Goal: Task Accomplishment & Management: Use online tool/utility

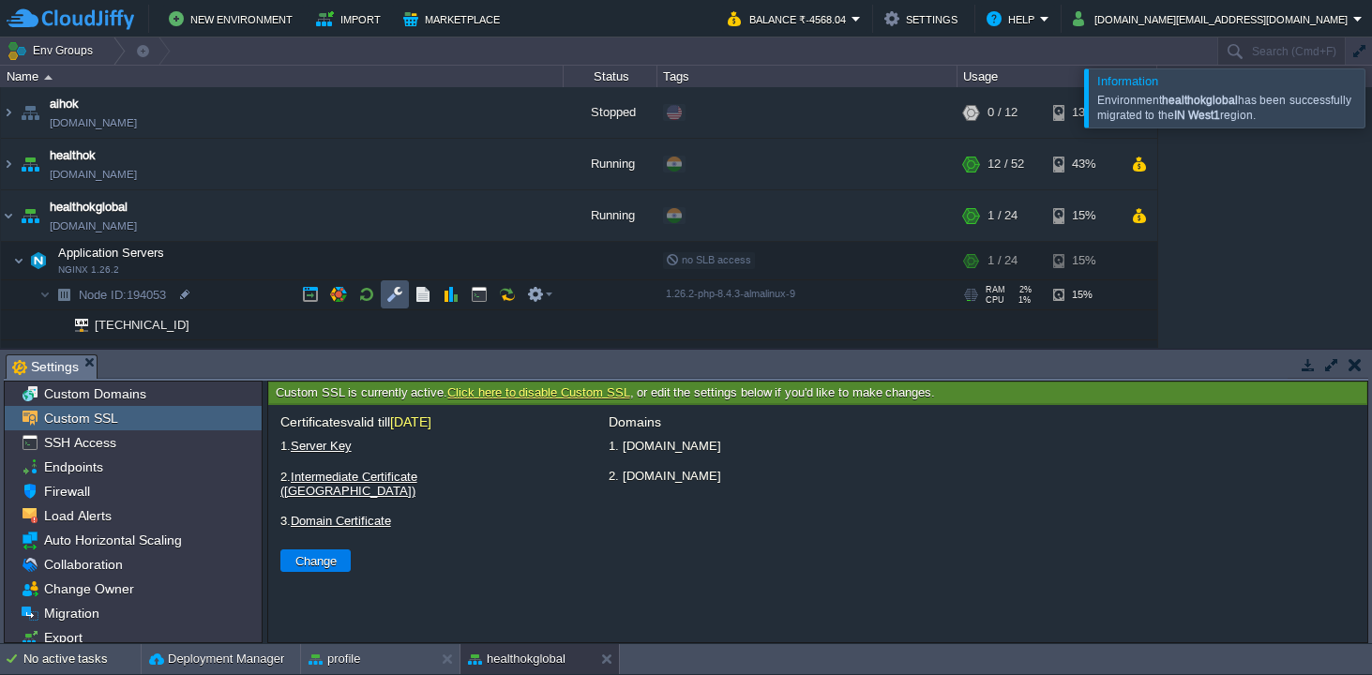
click at [393, 293] on button "button" at bounding box center [394, 294] width 17 height 17
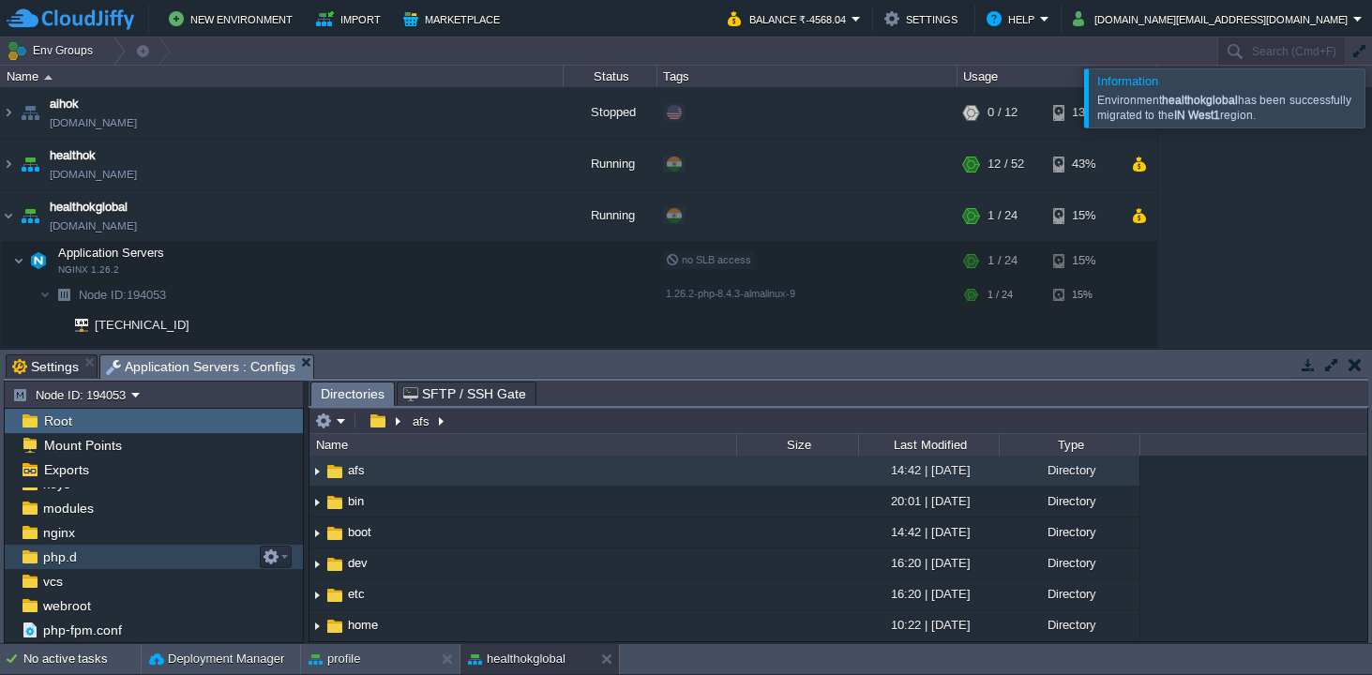
scroll to position [113, 0]
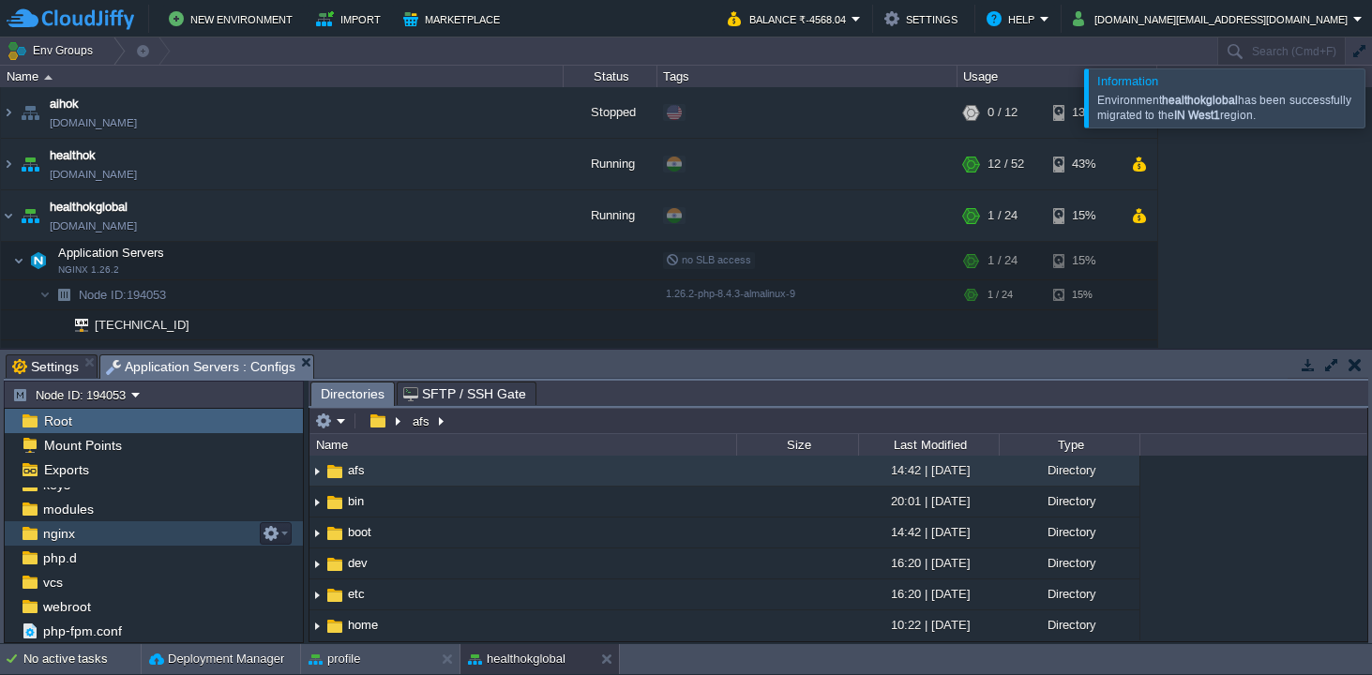
click at [127, 533] on div "nginx" at bounding box center [154, 533] width 298 height 24
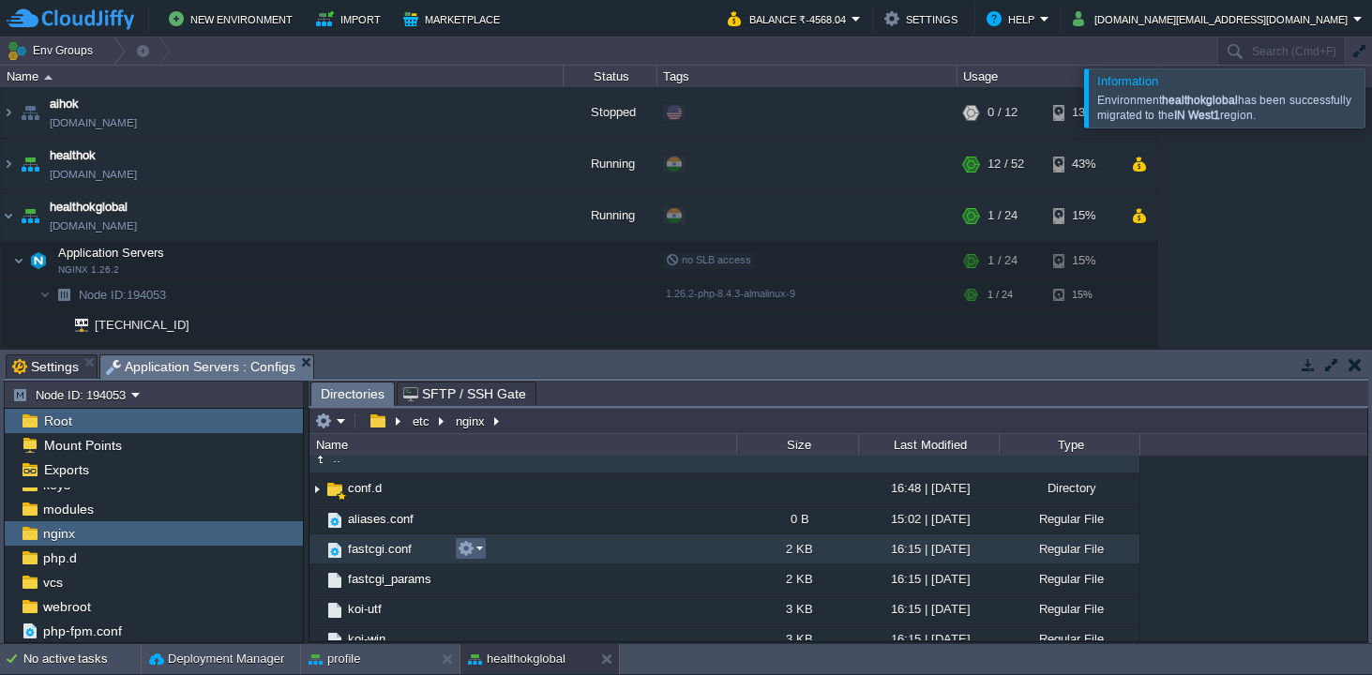
scroll to position [13, 0]
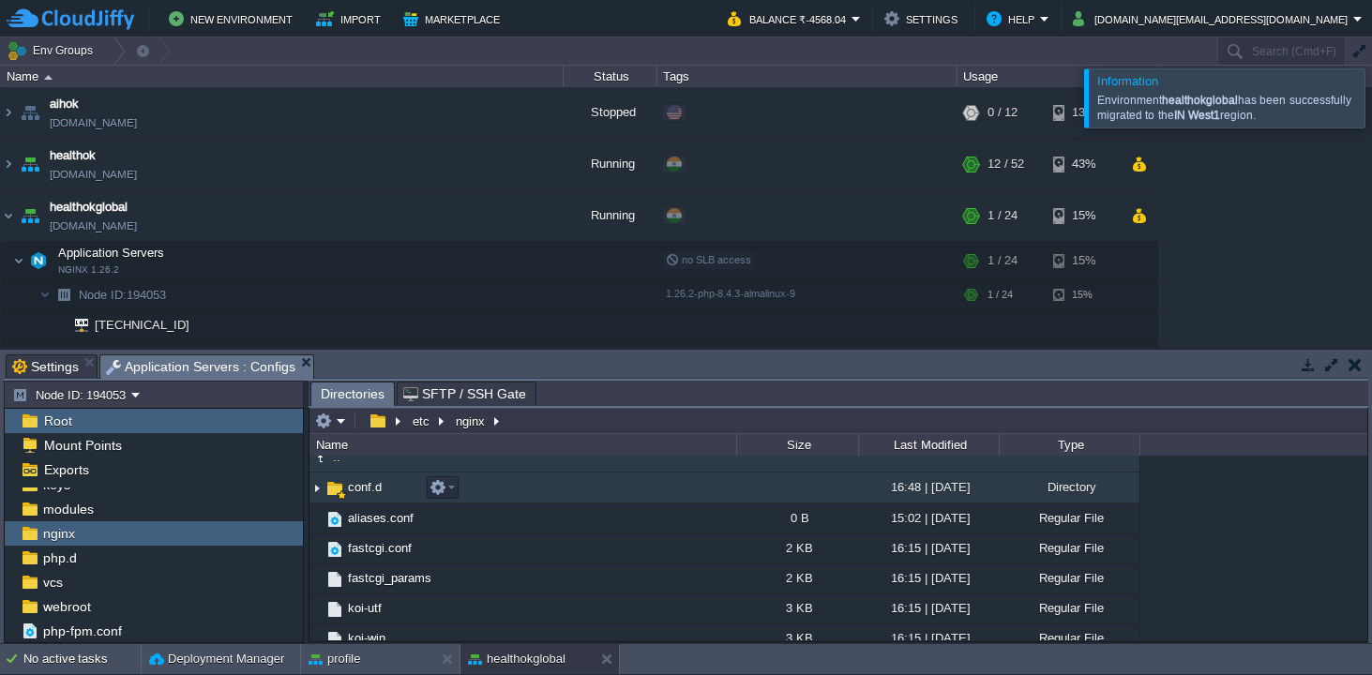
click at [390, 493] on td "conf.d" at bounding box center [522, 488] width 427 height 31
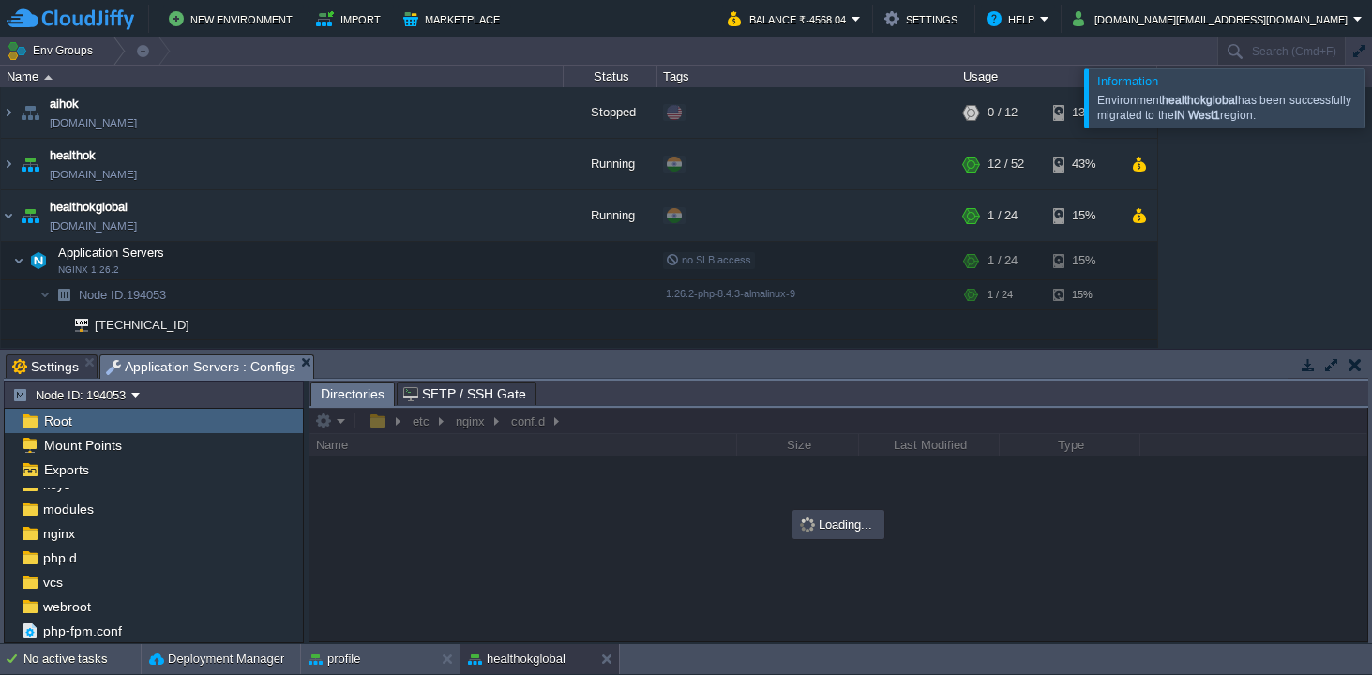
scroll to position [0, 0]
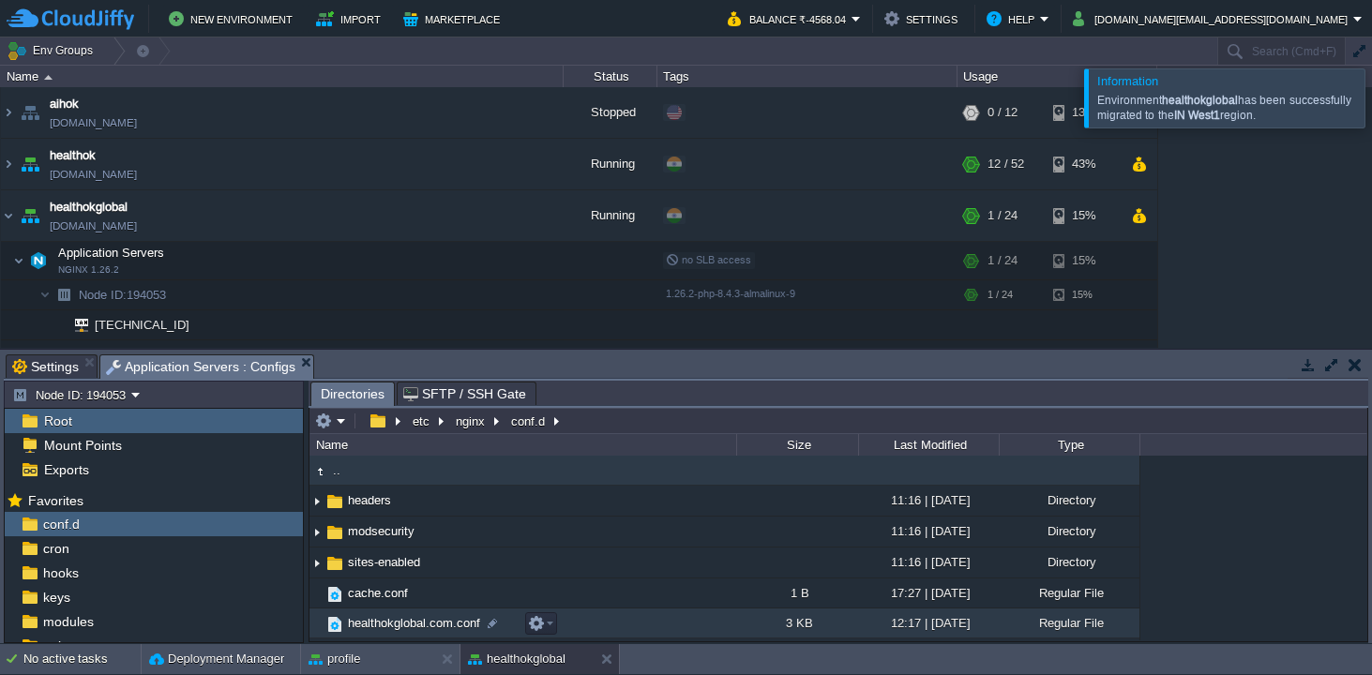
click at [413, 629] on span "healthokglobal.com.conf" at bounding box center [414, 623] width 138 height 16
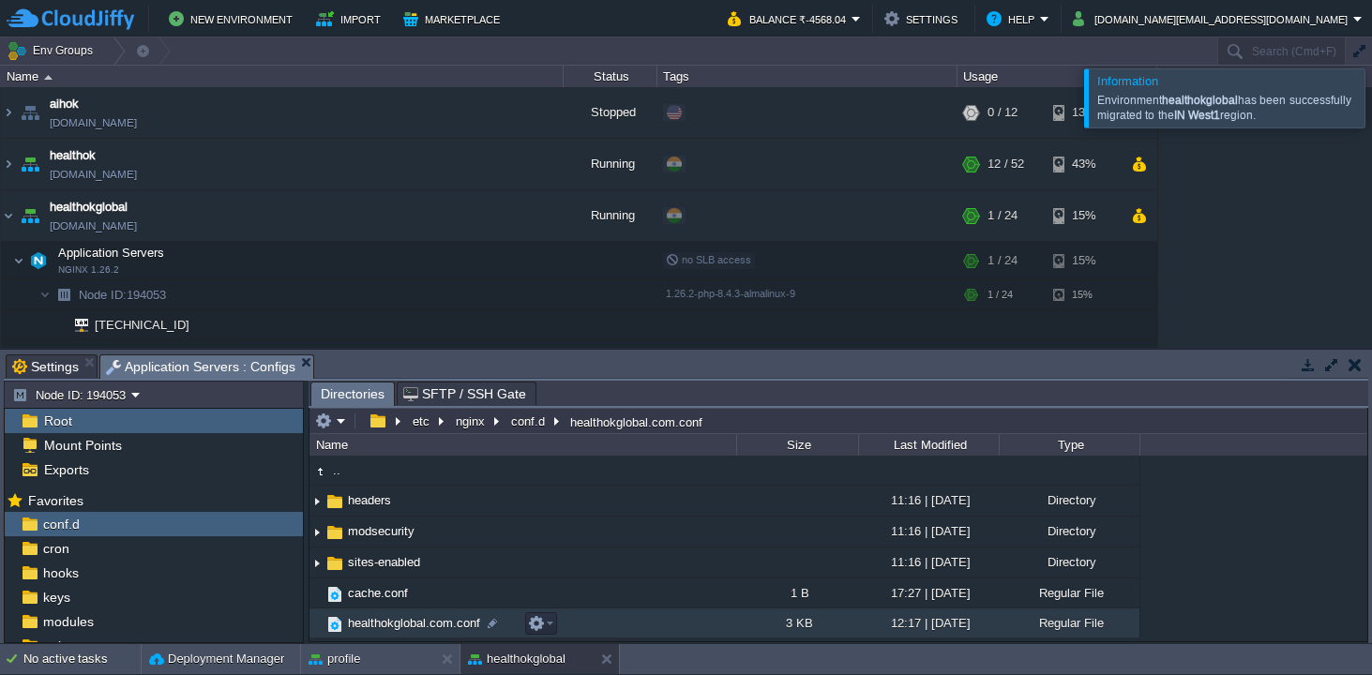
click at [413, 629] on span "healthokglobal.com.conf" at bounding box center [414, 623] width 138 height 16
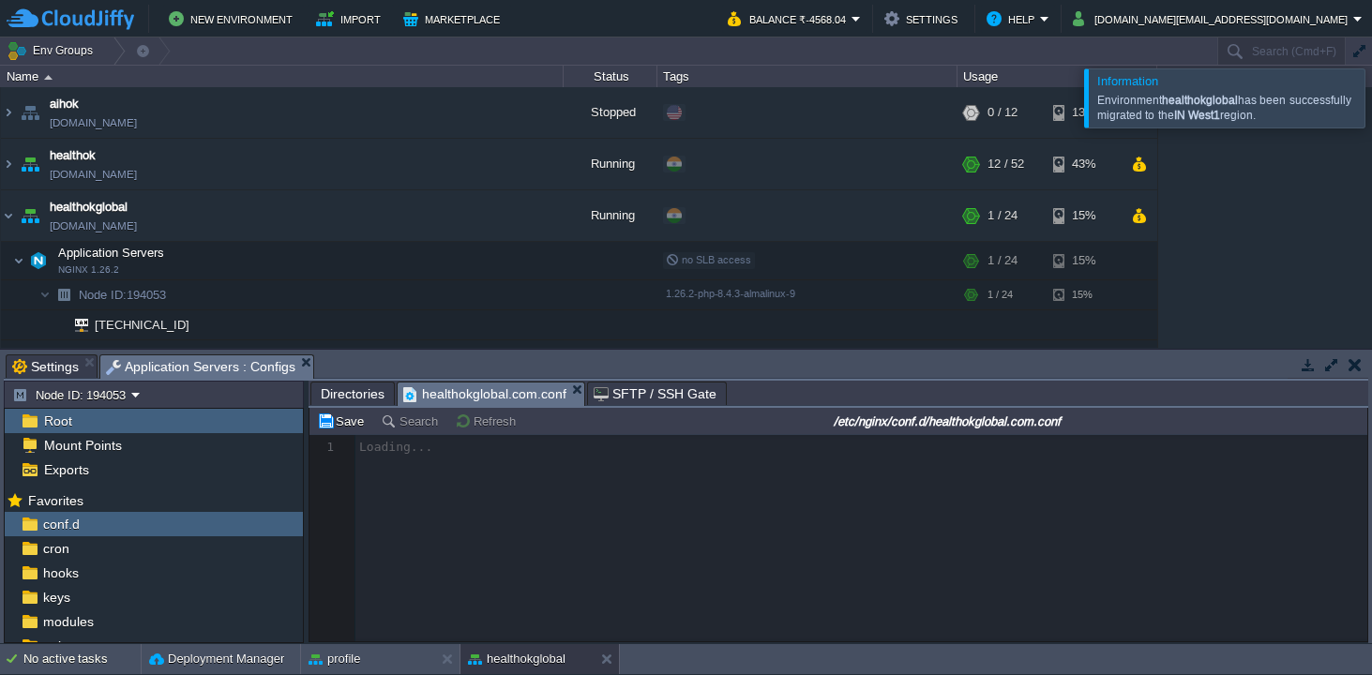
scroll to position [6, 0]
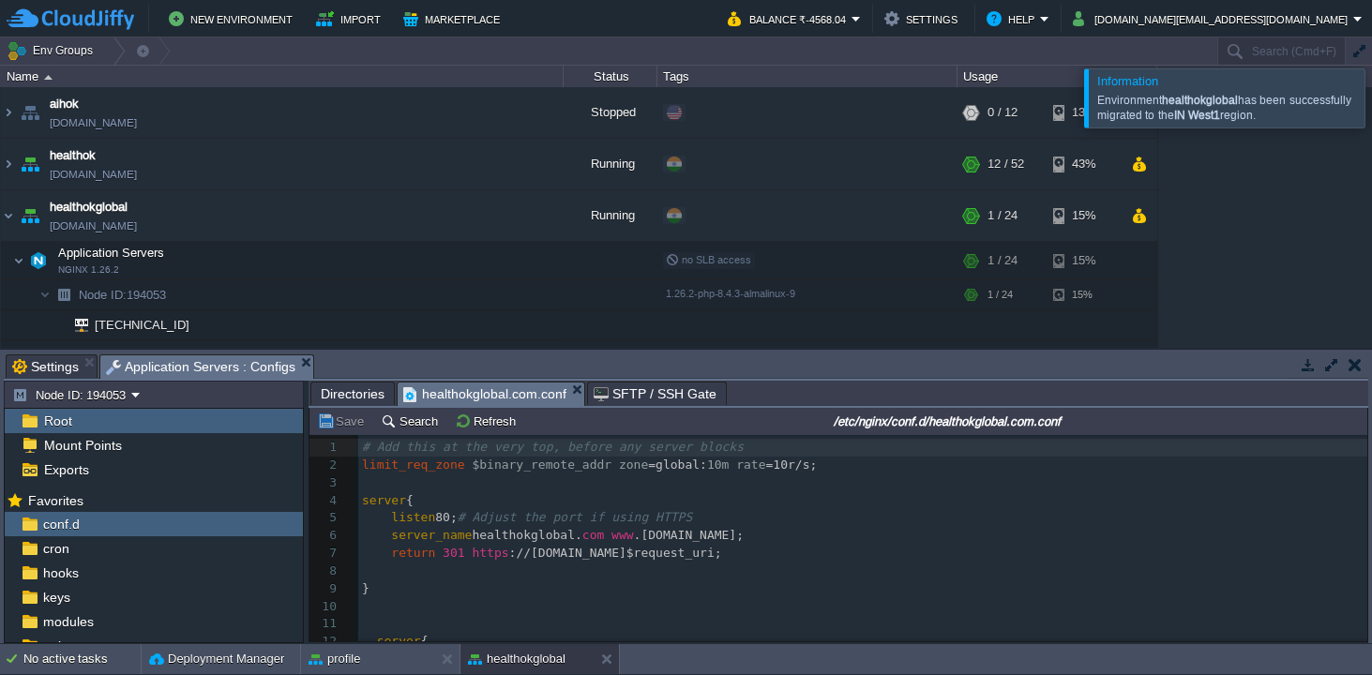
click at [836, 468] on pre "limit_req_zone $binary_remote_addr zone =global: 10m rate =10r/s;" at bounding box center [862, 466] width 1009 height 18
type textarea ";"
type textarea "limit_req_zone $binary_remote_addr zone=global:10m rate=10r/s;"
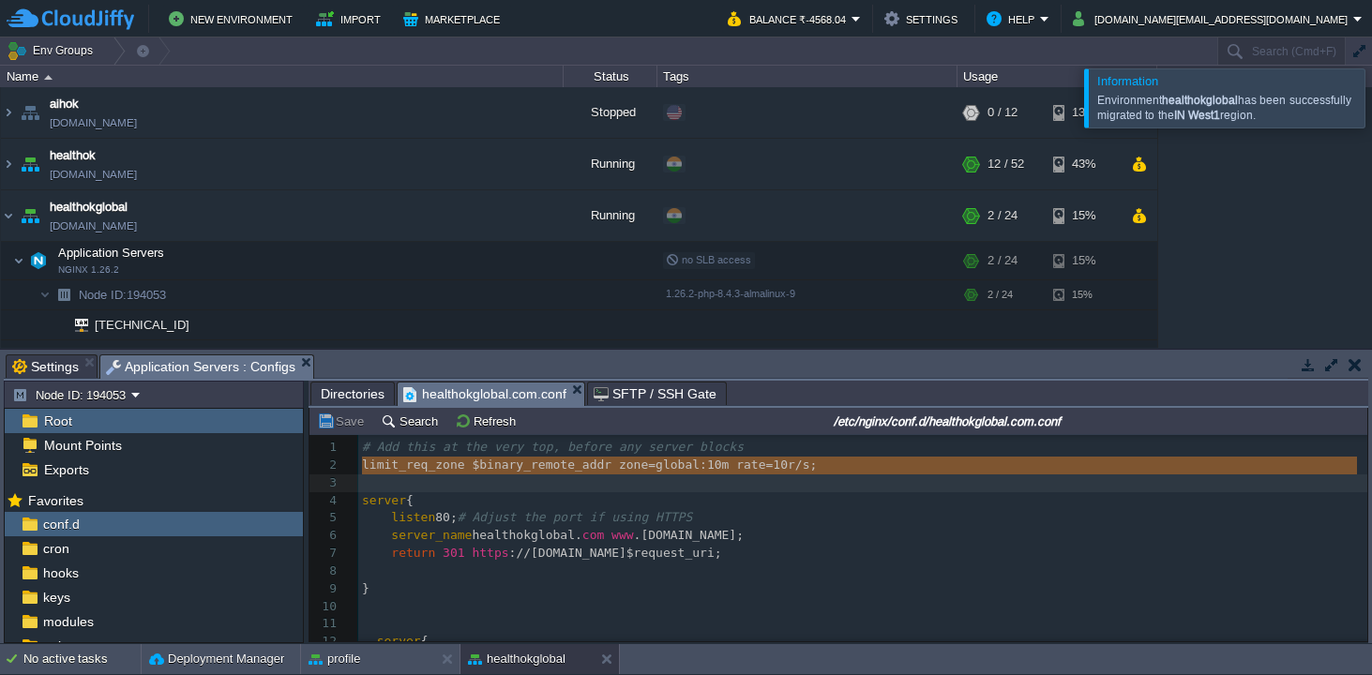
click at [359, 398] on span "Directories" at bounding box center [353, 394] width 64 height 23
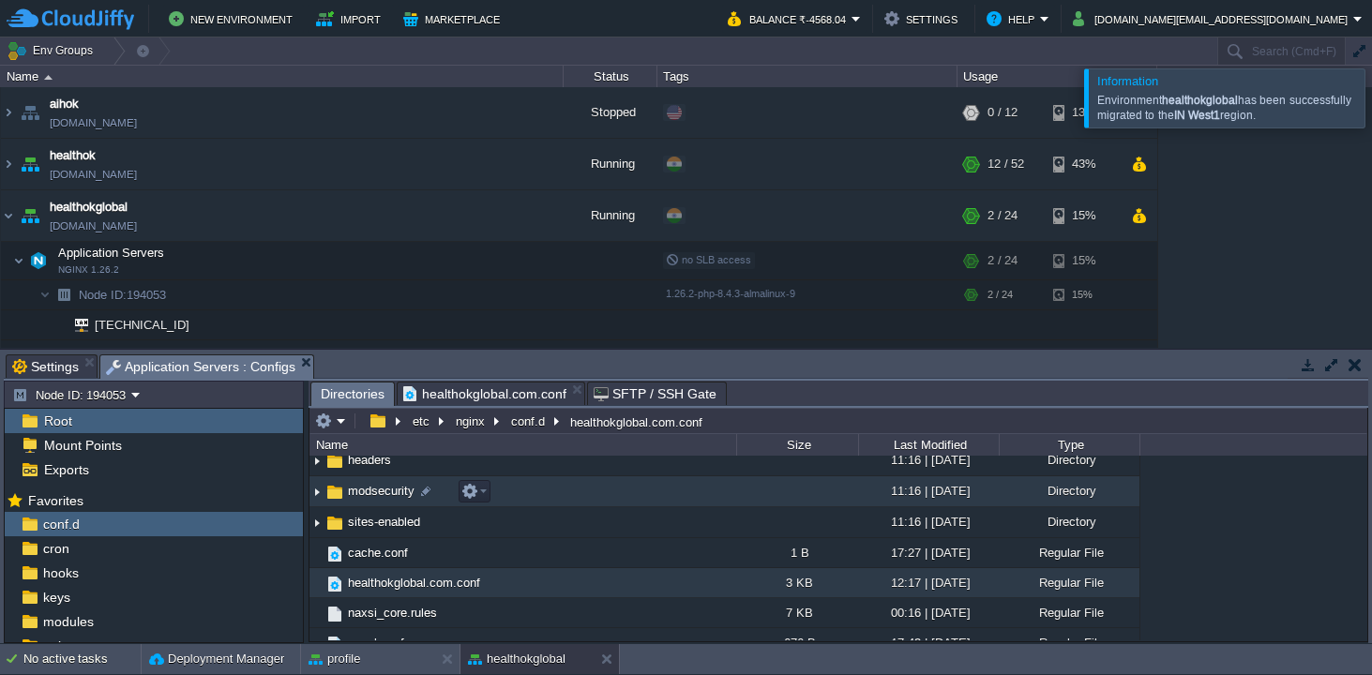
scroll to position [0, 0]
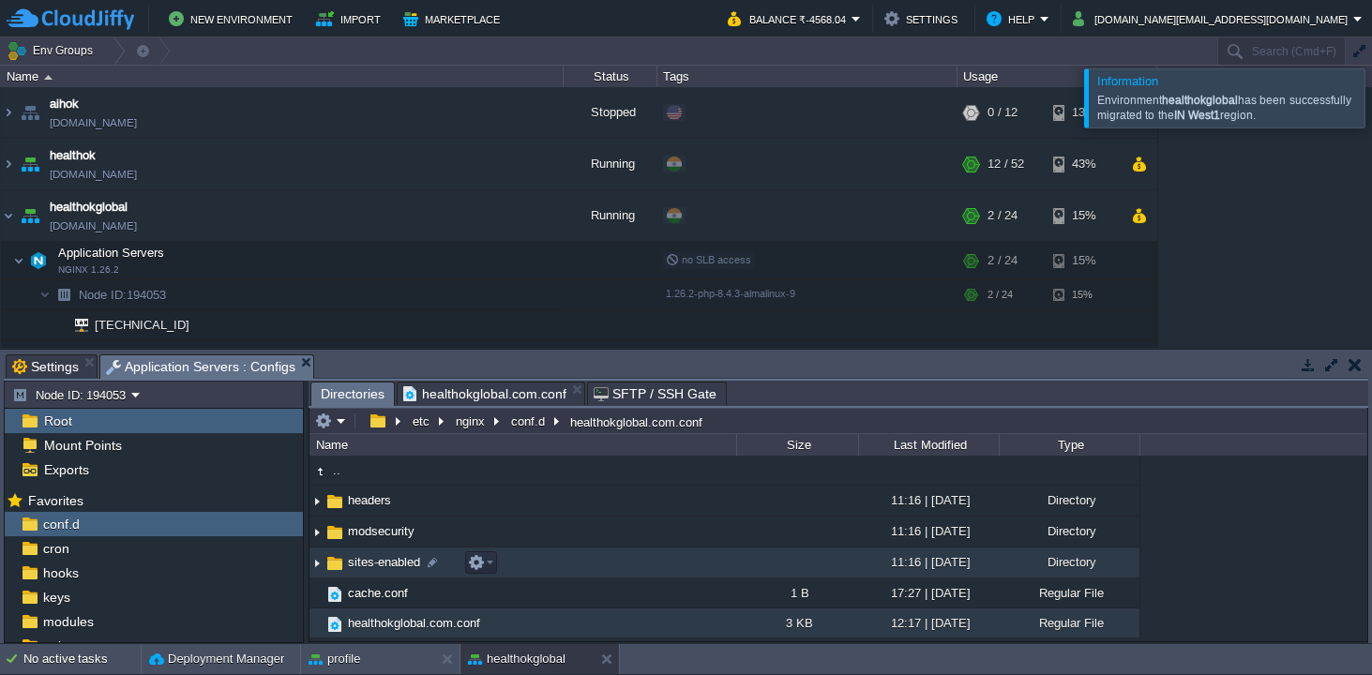
click at [371, 566] on span "sites-enabled" at bounding box center [384, 562] width 78 height 16
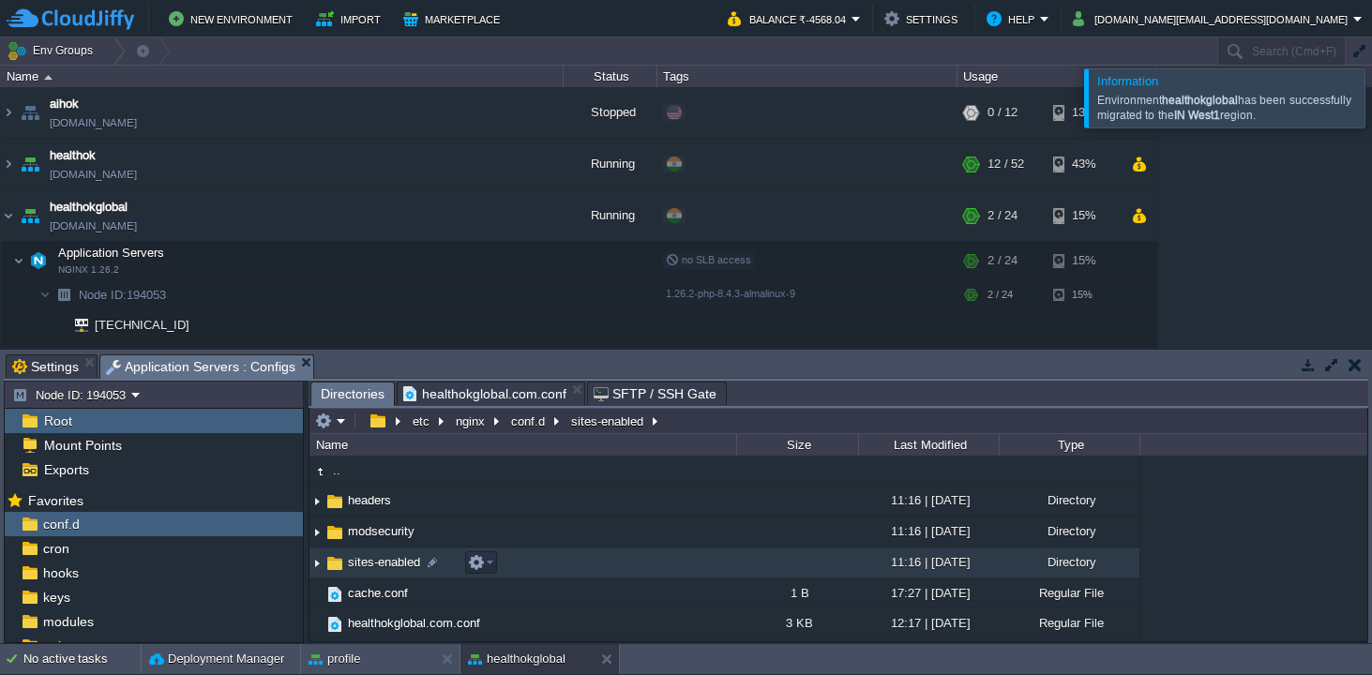
click at [371, 566] on span "sites-enabled" at bounding box center [384, 562] width 78 height 16
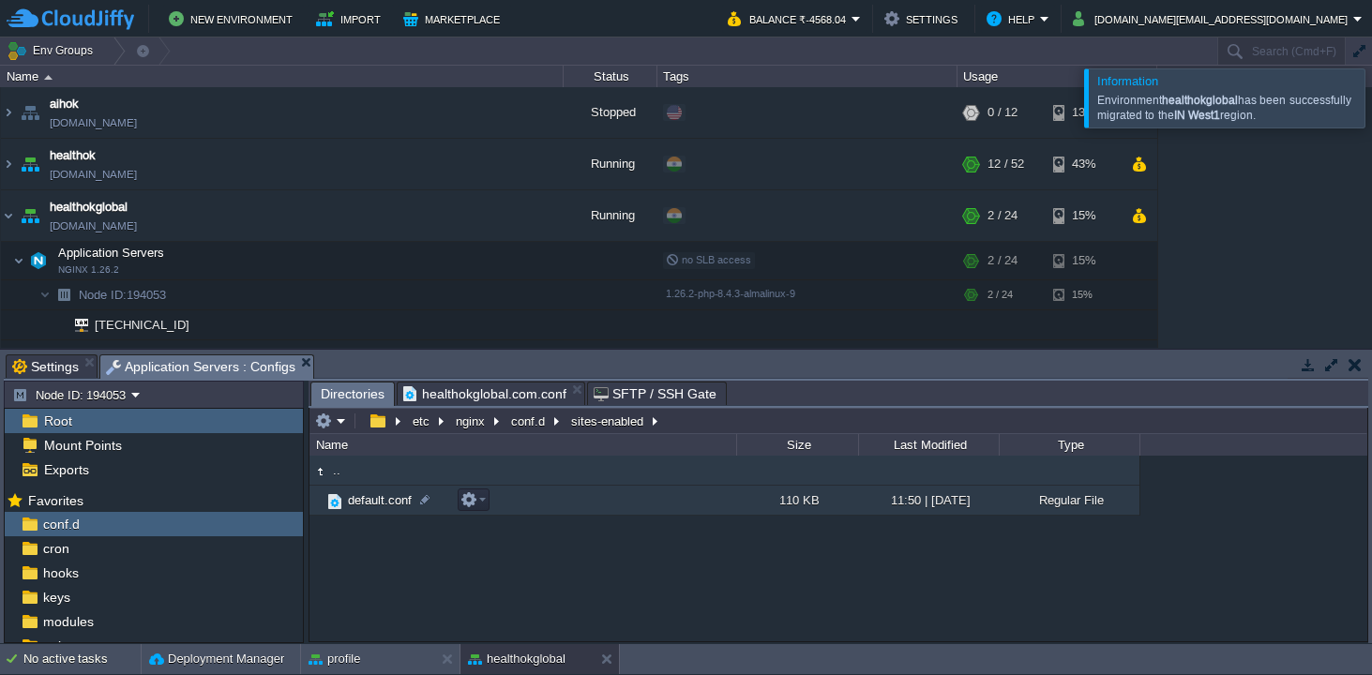
click at [382, 500] on span "default.conf" at bounding box center [379, 500] width 69 height 16
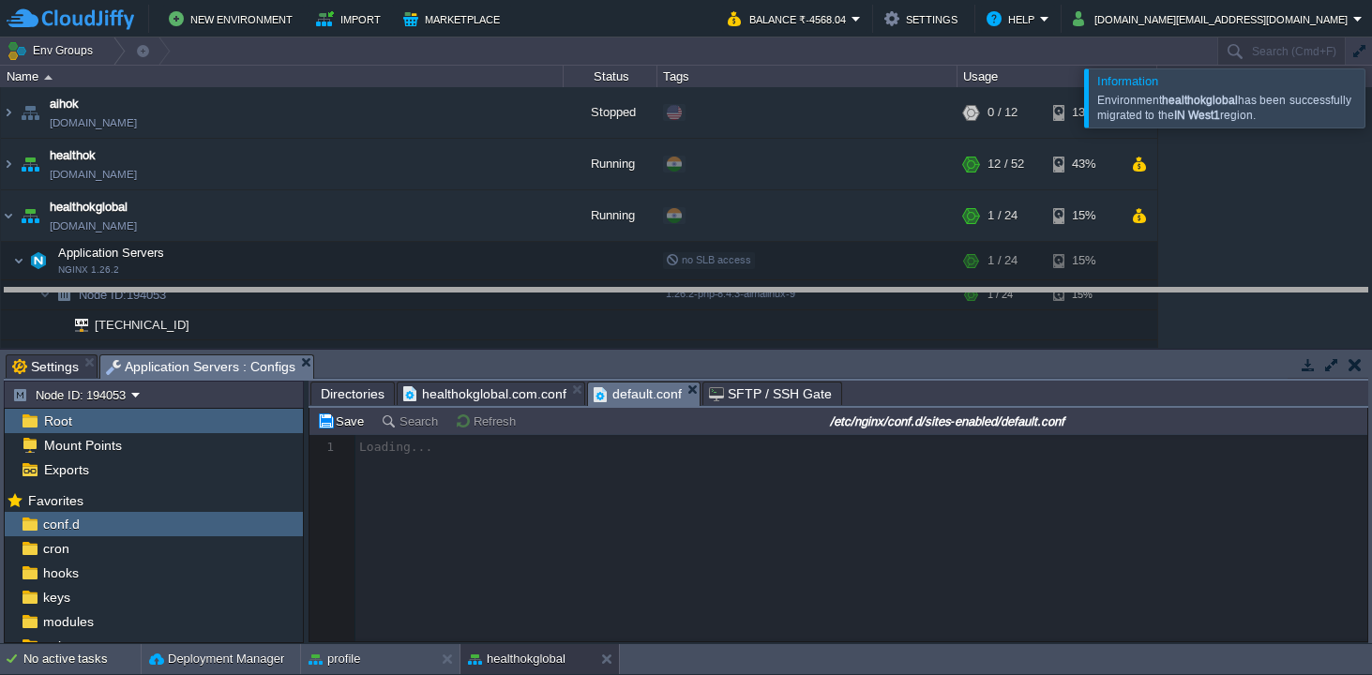
drag, startPoint x: 721, startPoint y: 364, endPoint x: 720, endPoint y: 297, distance: 66.6
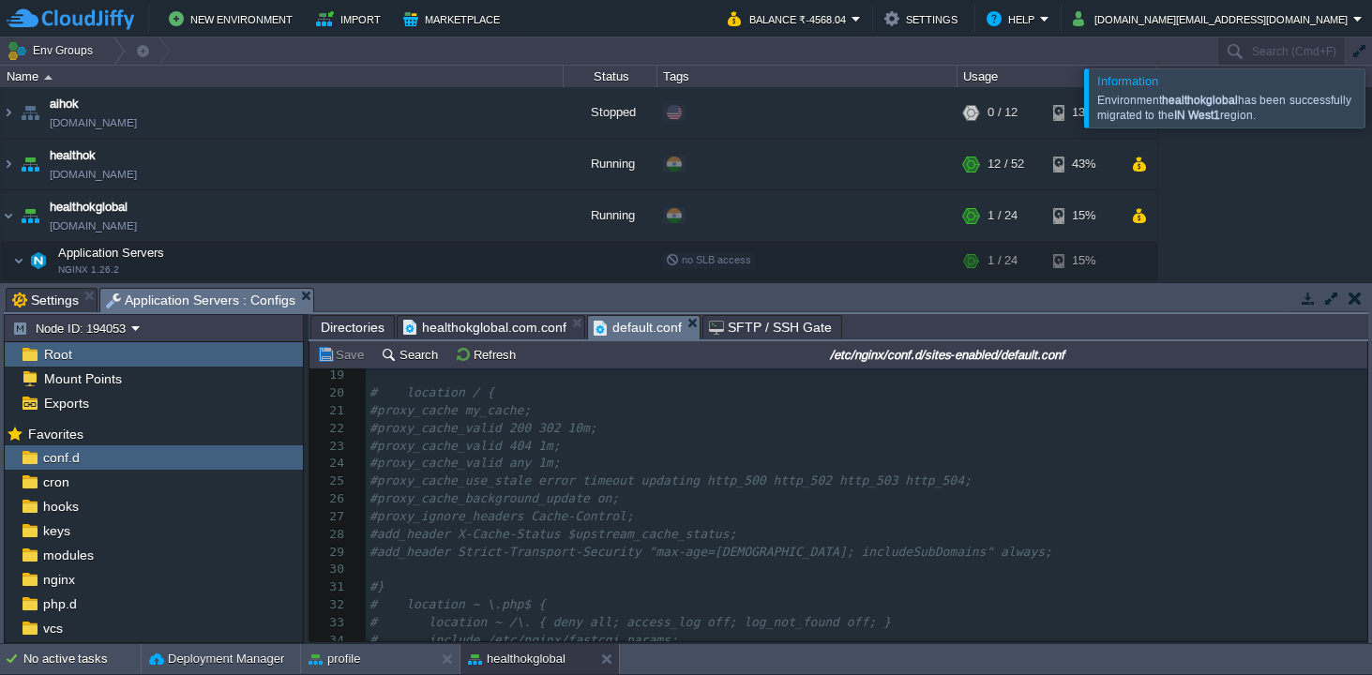
scroll to position [445, 0]
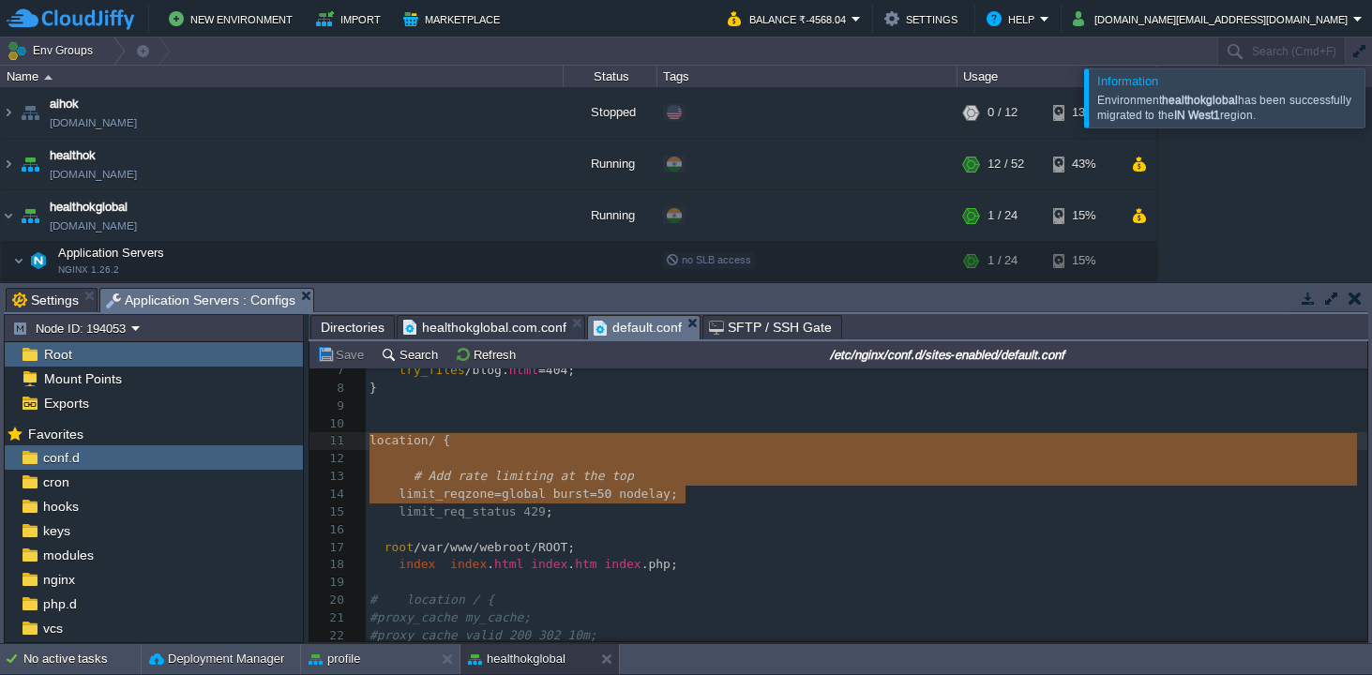
drag, startPoint x: 689, startPoint y: 492, endPoint x: 354, endPoint y: 445, distance: 338.0
type textarea "location / { # Add rate limiting at the top limit_req zone=global burst=50 node…"
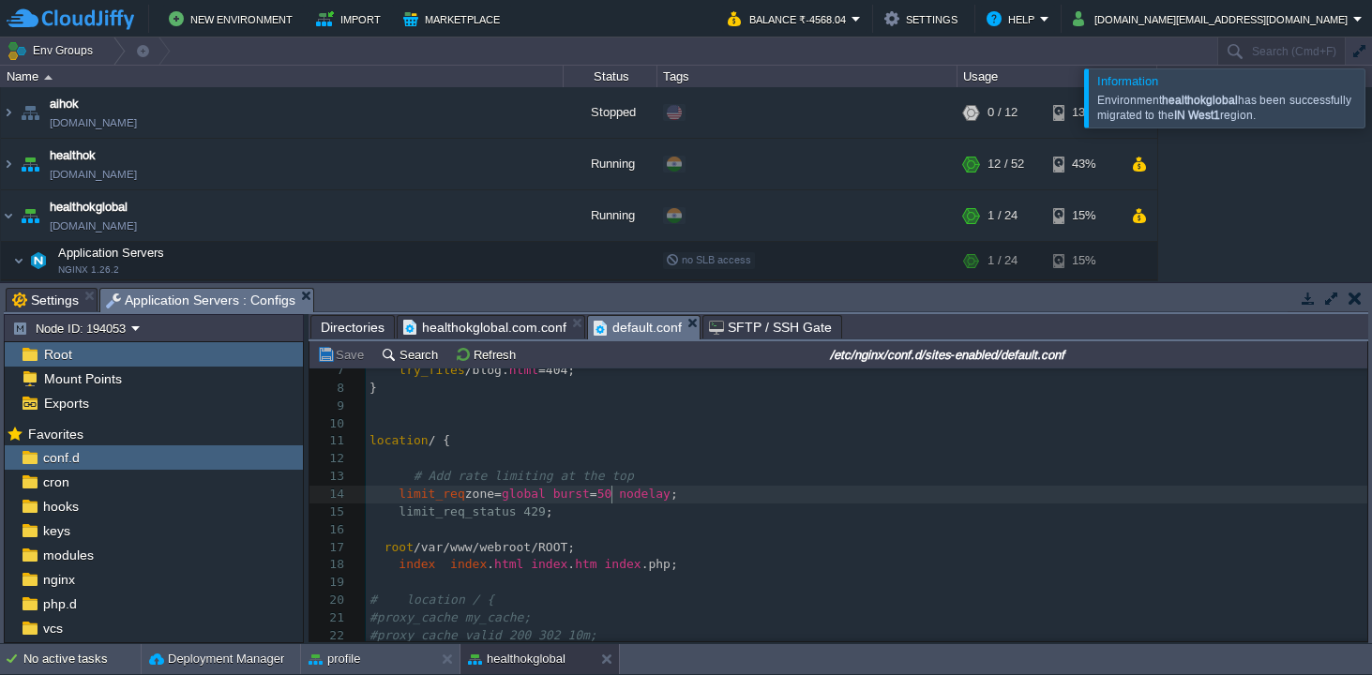
drag, startPoint x: 612, startPoint y: 491, endPoint x: 620, endPoint y: 547, distance: 55.8
click at [612, 491] on div "xxxxxxxxxx 1 ​ 2 location = / blog { 3 if ($arg_tag ! = "" ) { 4 rewrite ^ /blo…" at bounding box center [866, 538] width 1001 height 565
type textarea "10"
click at [344, 366] on td "Save" at bounding box center [343, 354] width 58 height 23
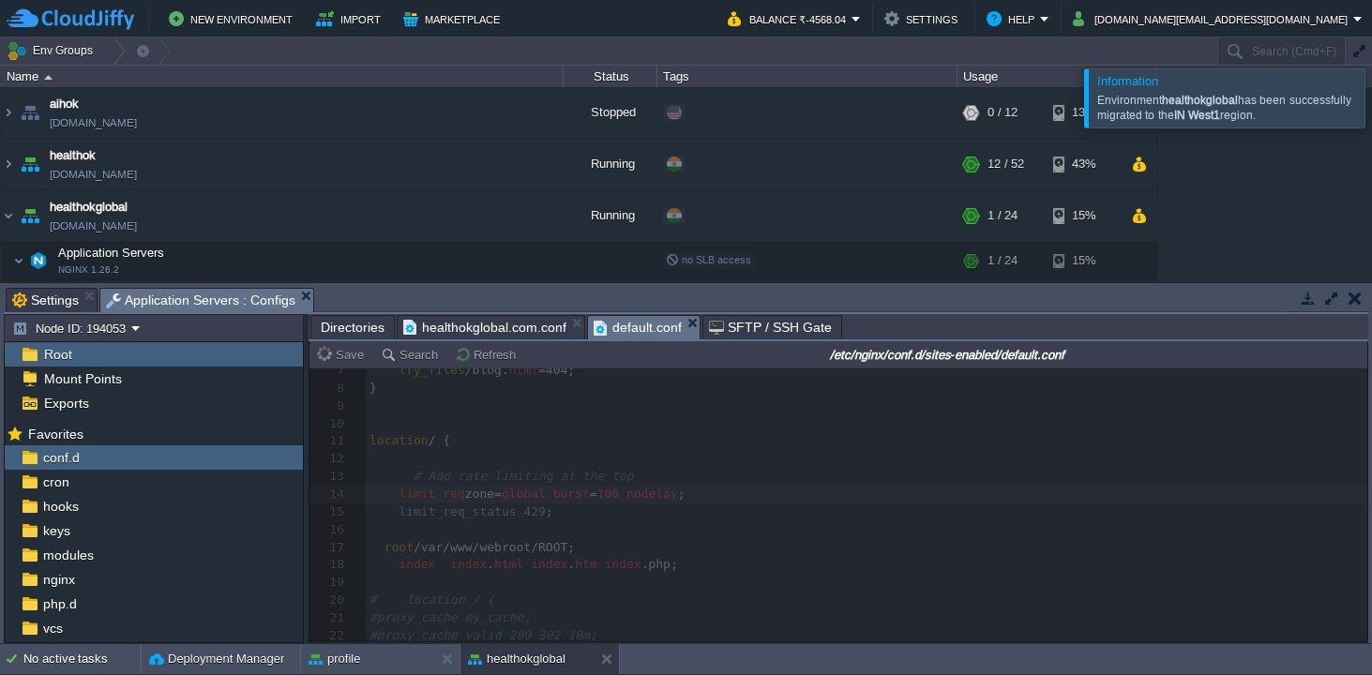
click at [486, 326] on span "healthokglobal.com.conf" at bounding box center [484, 327] width 163 height 23
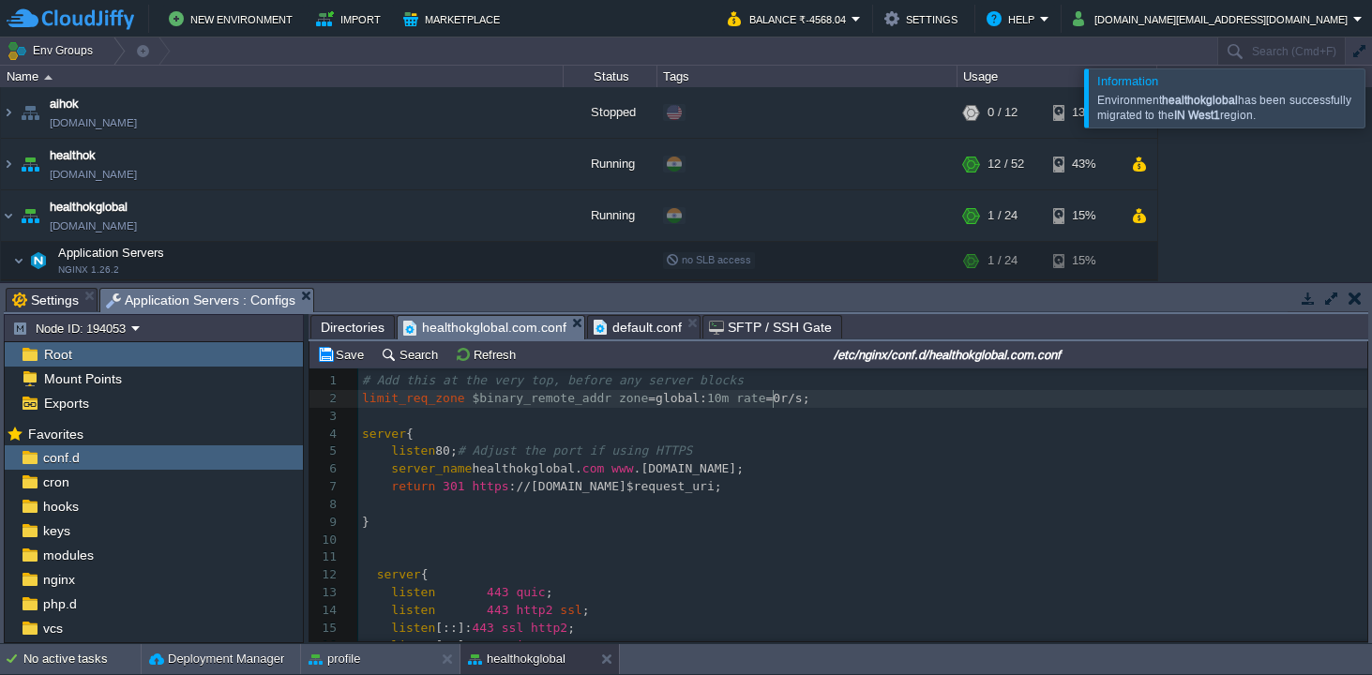
scroll to position [6, 7]
type textarea "3"
click at [348, 353] on button "Save" at bounding box center [343, 354] width 53 height 17
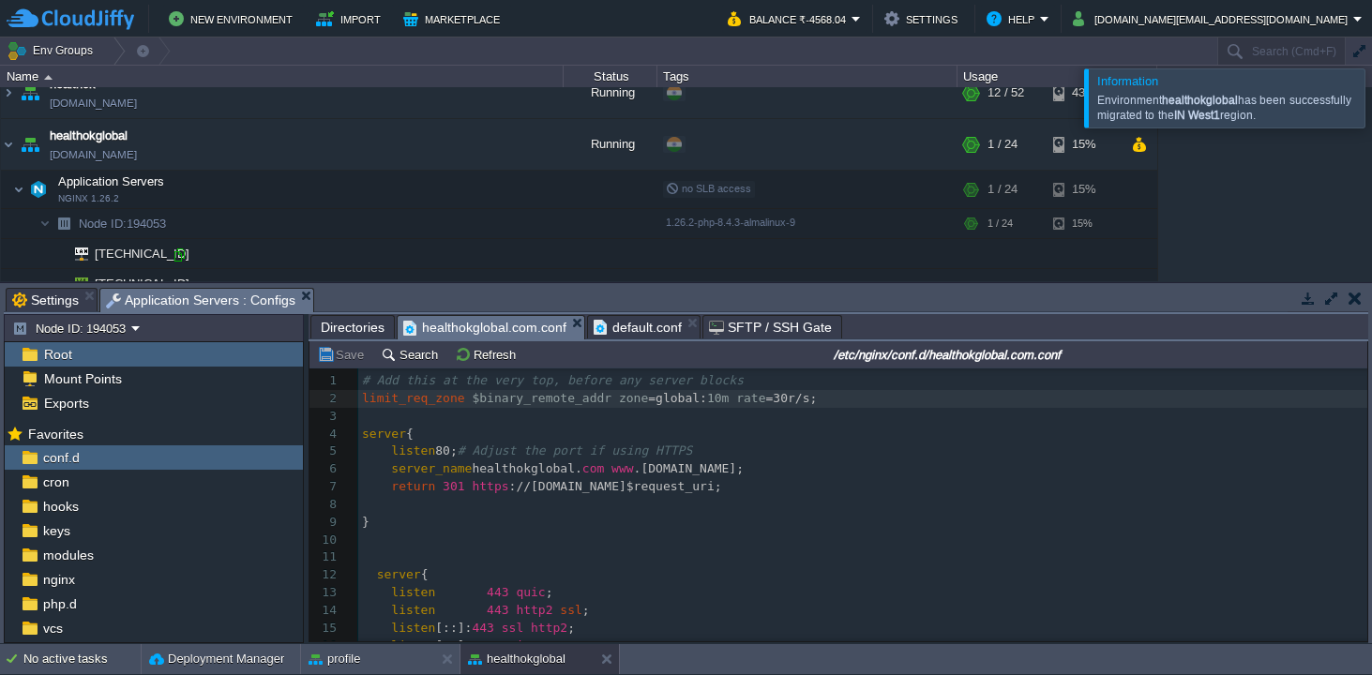
scroll to position [84, 0]
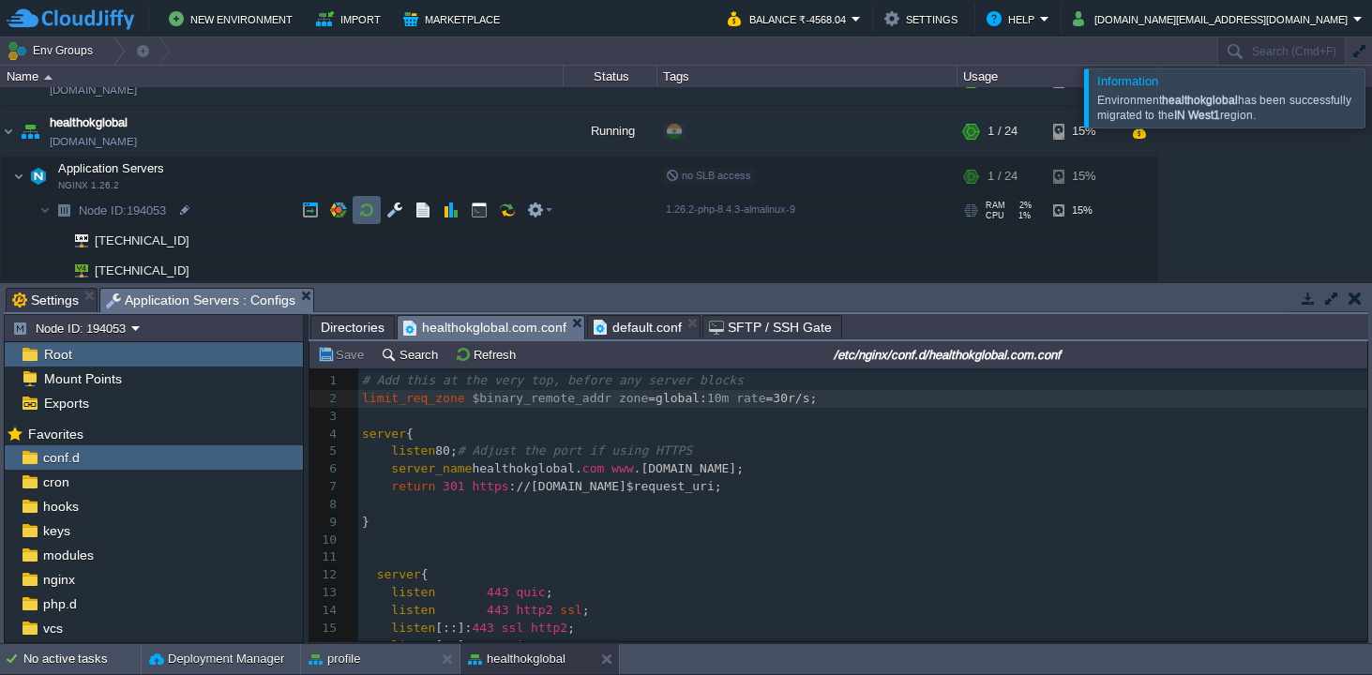
click at [358, 207] on button "button" at bounding box center [366, 210] width 17 height 17
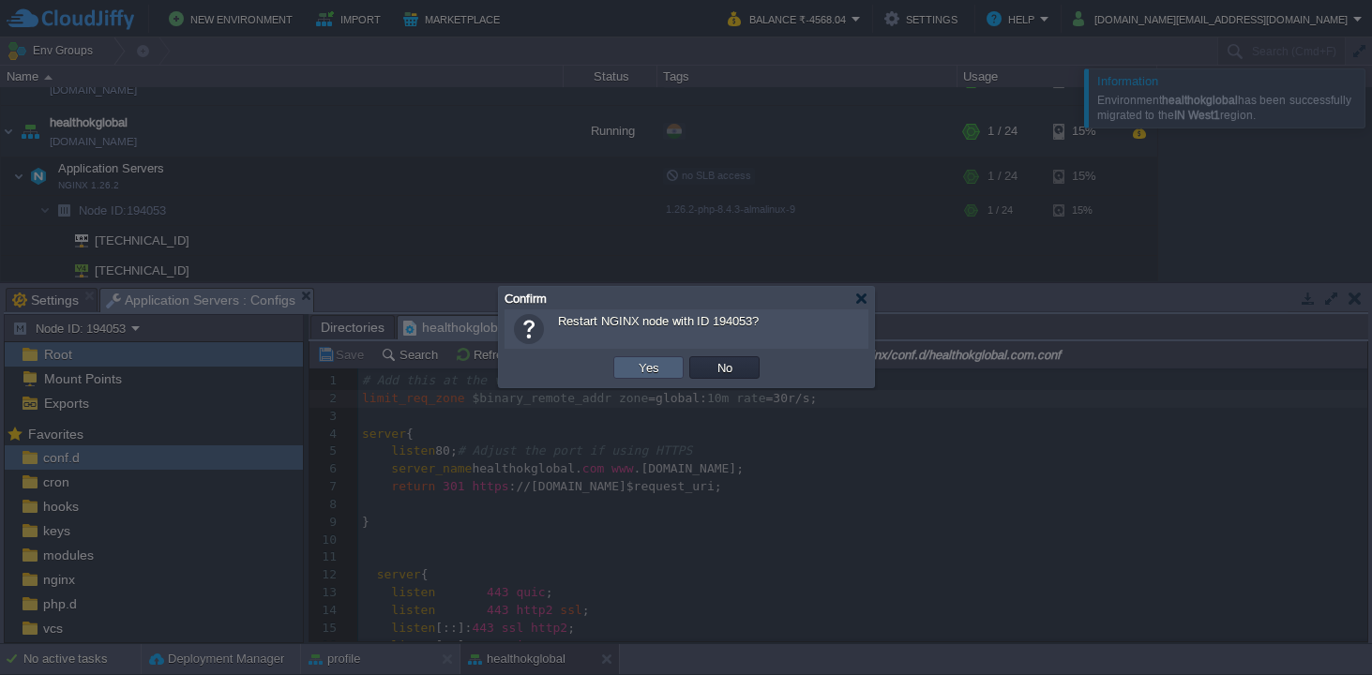
click at [641, 369] on button "Yes" at bounding box center [649, 367] width 32 height 17
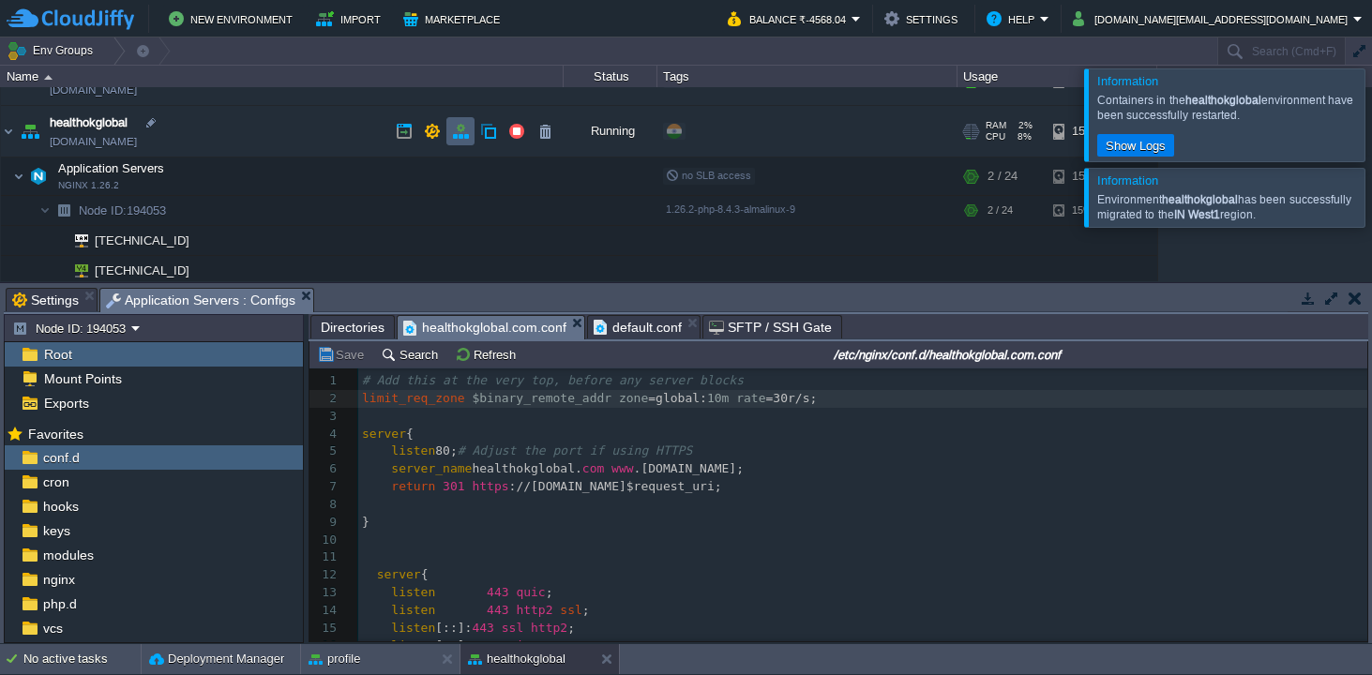
click at [450, 134] on td at bounding box center [460, 131] width 28 height 28
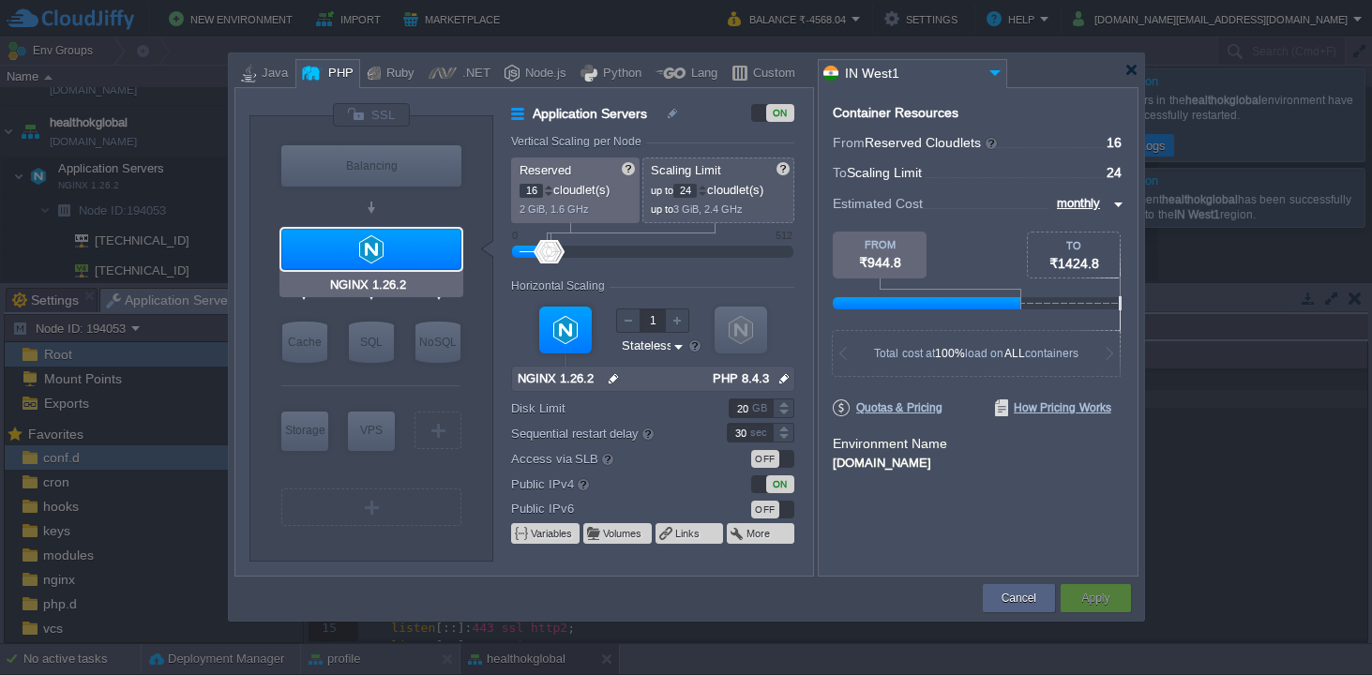
type input "NGINX 1.28.0"
click at [1002, 599] on button "Cancel" at bounding box center [1018, 598] width 35 height 19
